Goal: Browse casually

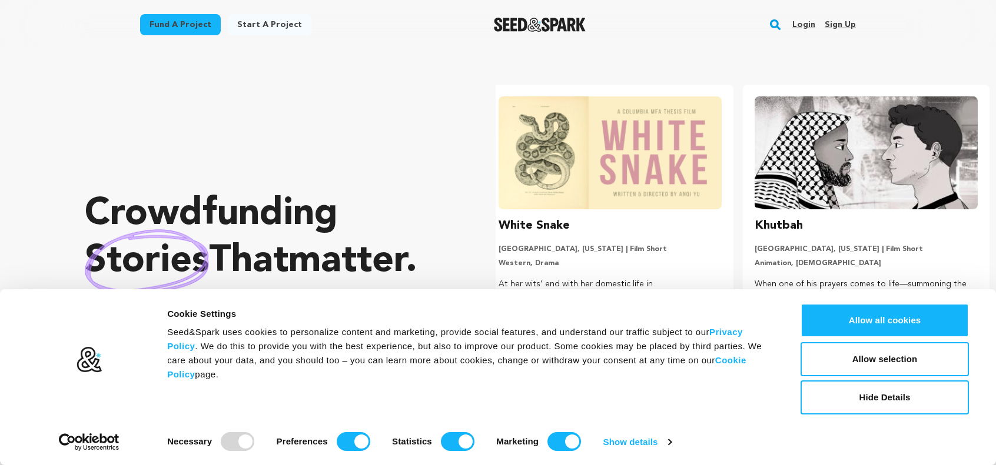
scroll to position [0, 265]
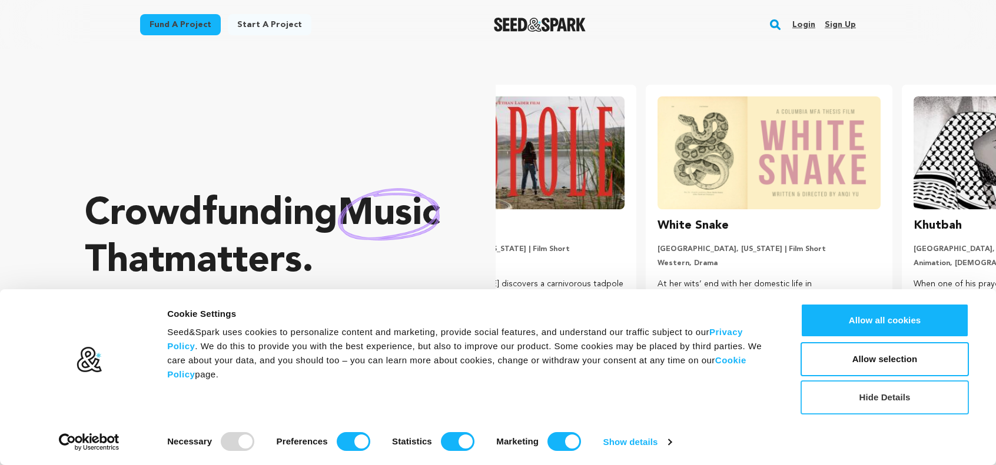
click at [824, 402] on button "Hide Details" at bounding box center [884, 398] width 168 height 34
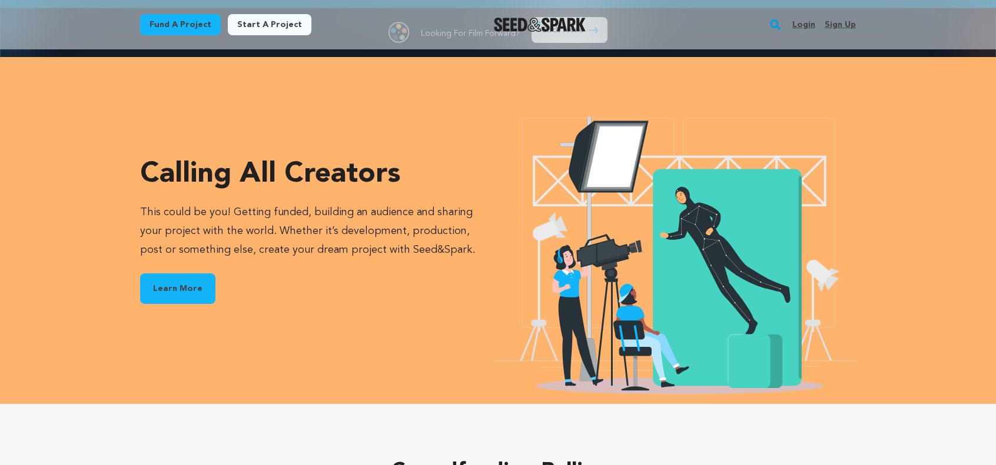
scroll to position [0, 0]
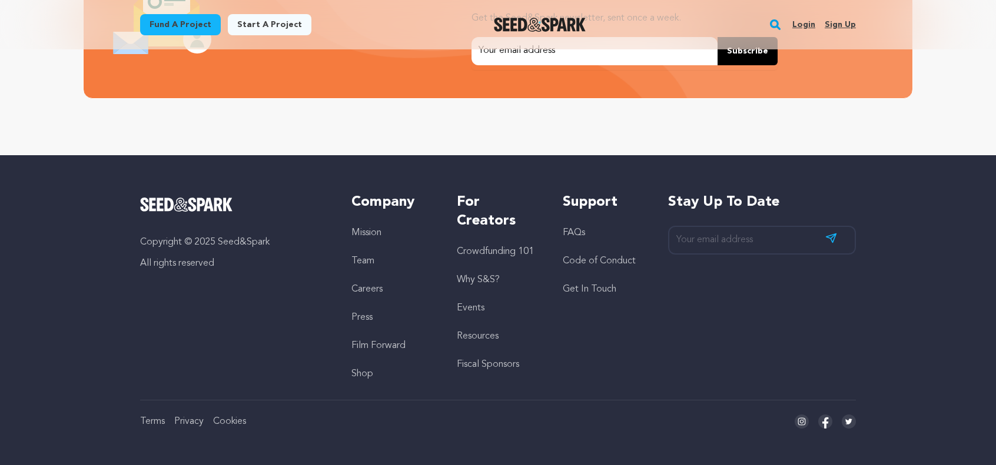
click at [490, 276] on link "Why S&S?" at bounding box center [478, 279] width 43 height 9
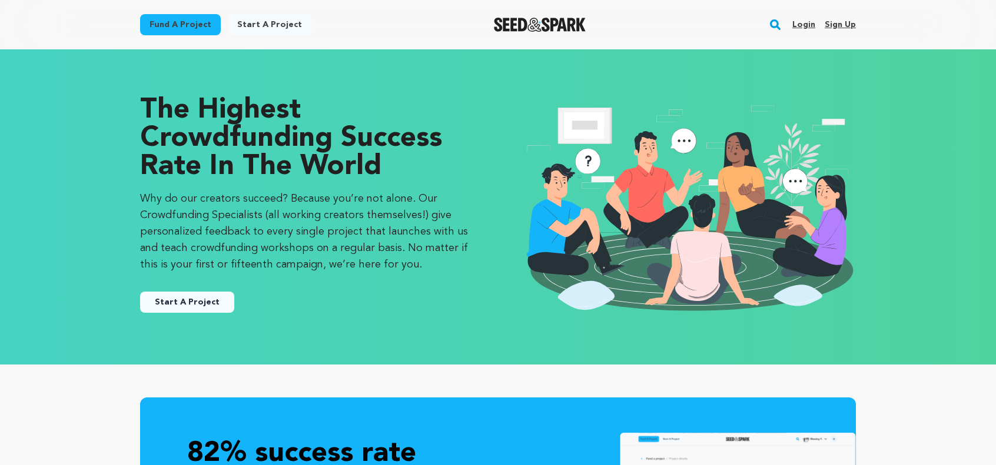
click at [528, 24] on img "Seed&Spark Homepage" at bounding box center [540, 25] width 92 height 14
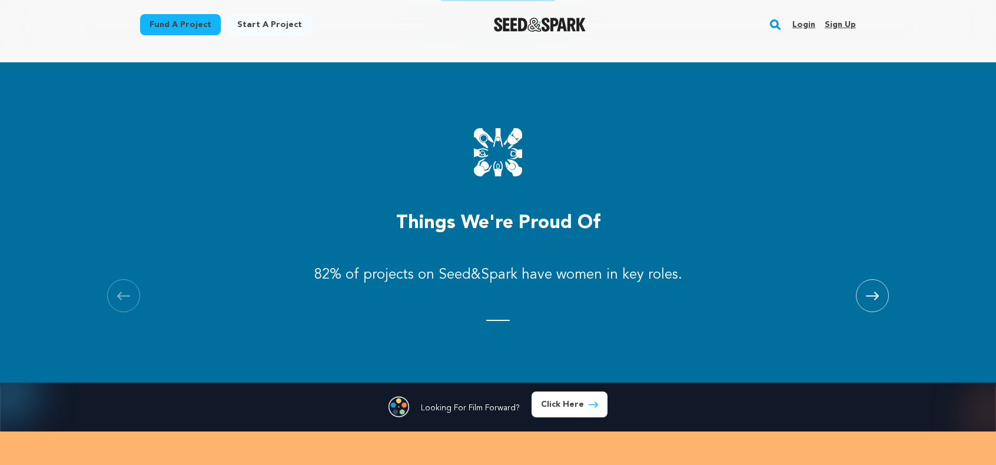
scroll to position [1253, 0]
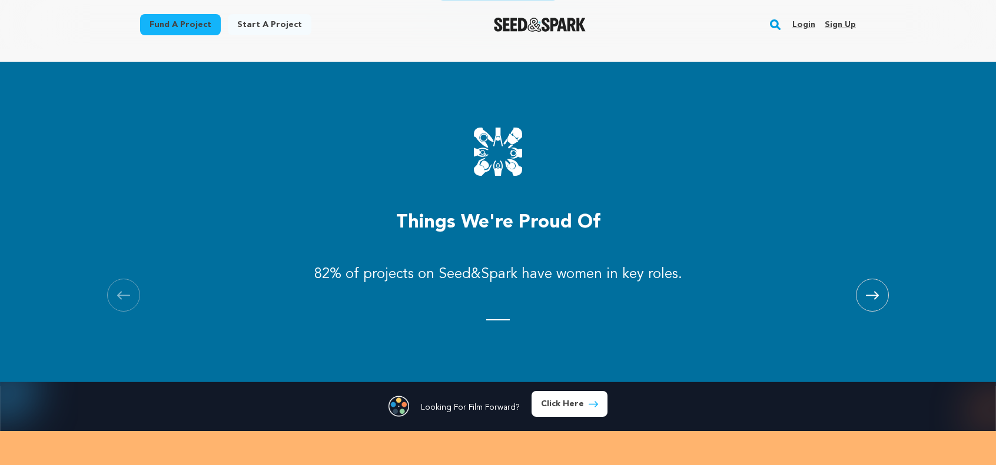
click at [869, 290] on span at bounding box center [872, 295] width 33 height 33
